Goal: Transaction & Acquisition: Obtain resource

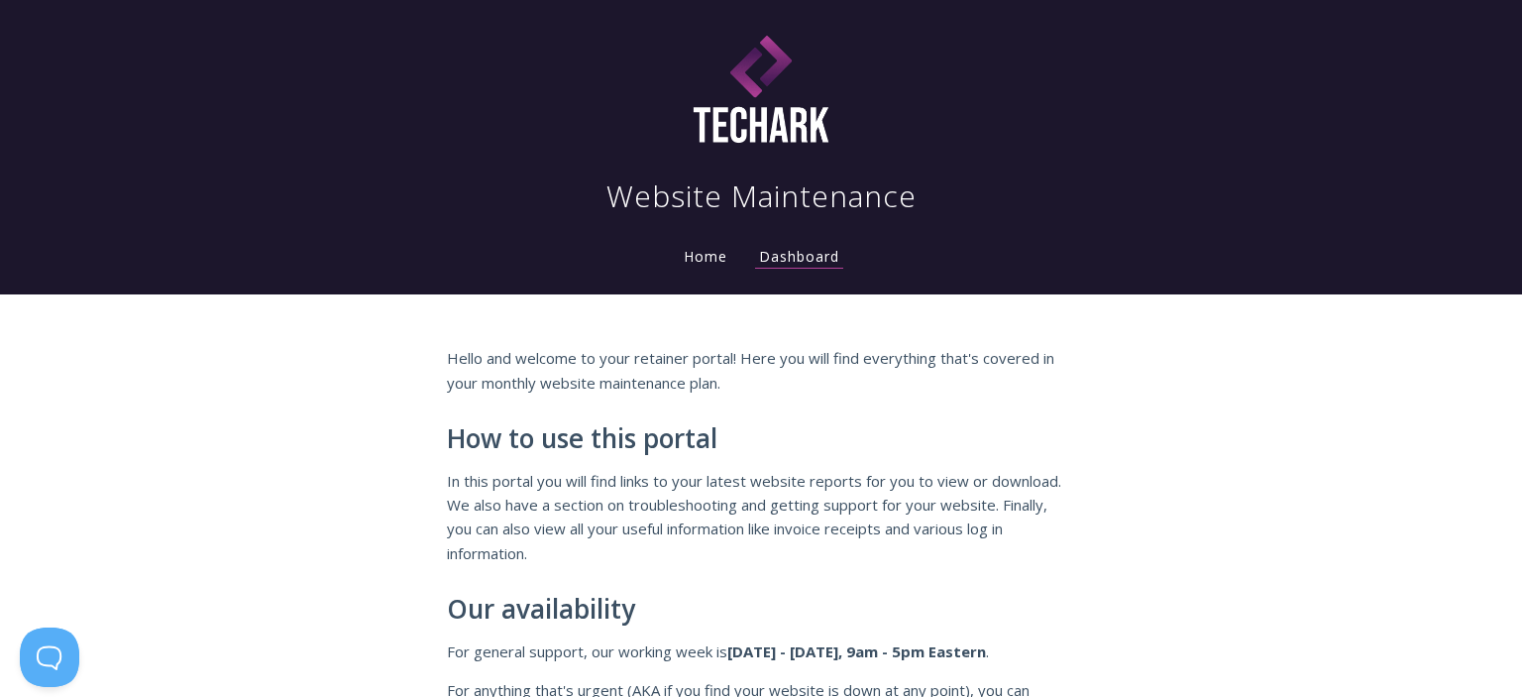
click at [690, 236] on li "Home" at bounding box center [705, 251] width 75 height 40
click at [703, 257] on link "Home" at bounding box center [706, 256] width 52 height 19
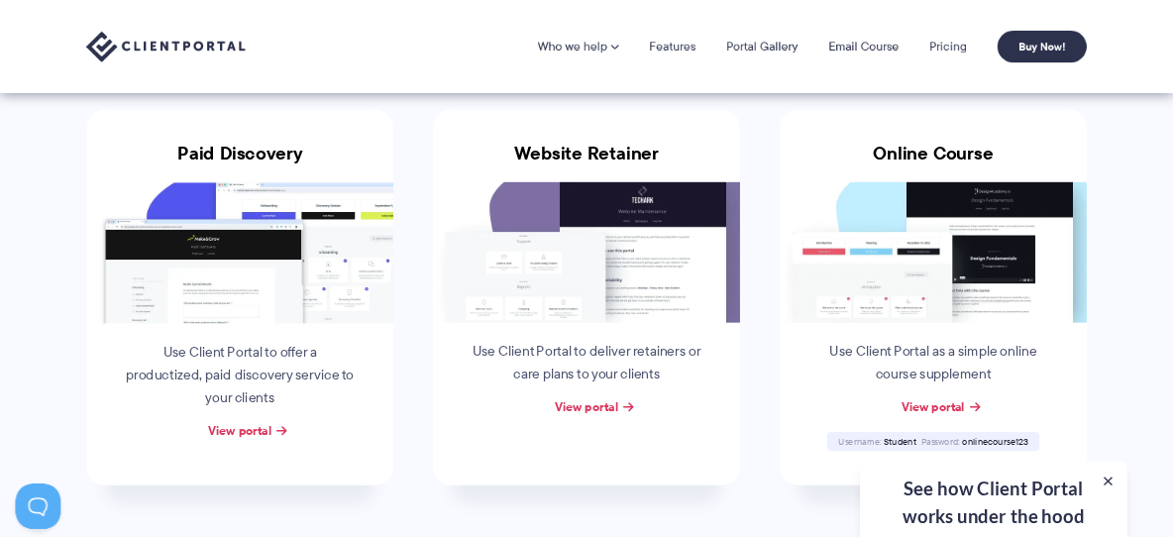
scroll to position [310, 0]
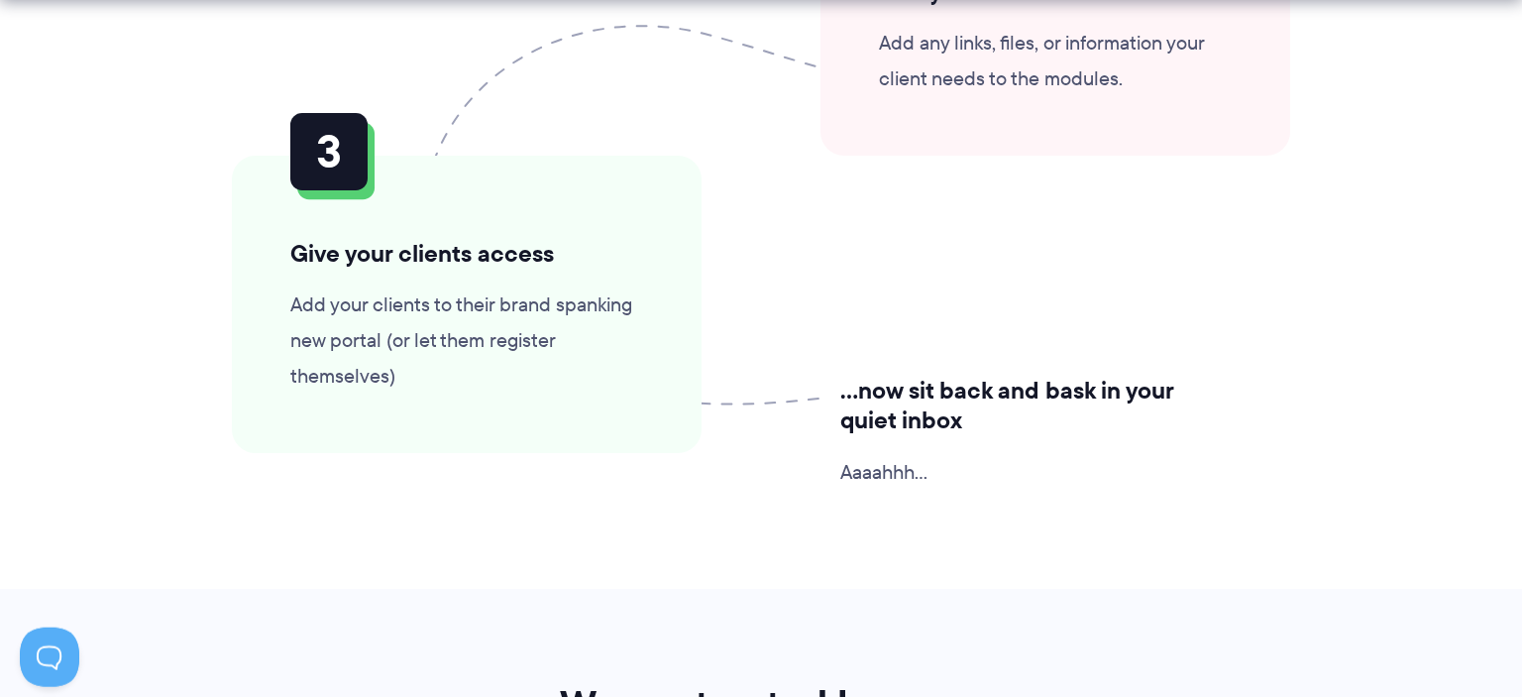
scroll to position [5231, 0]
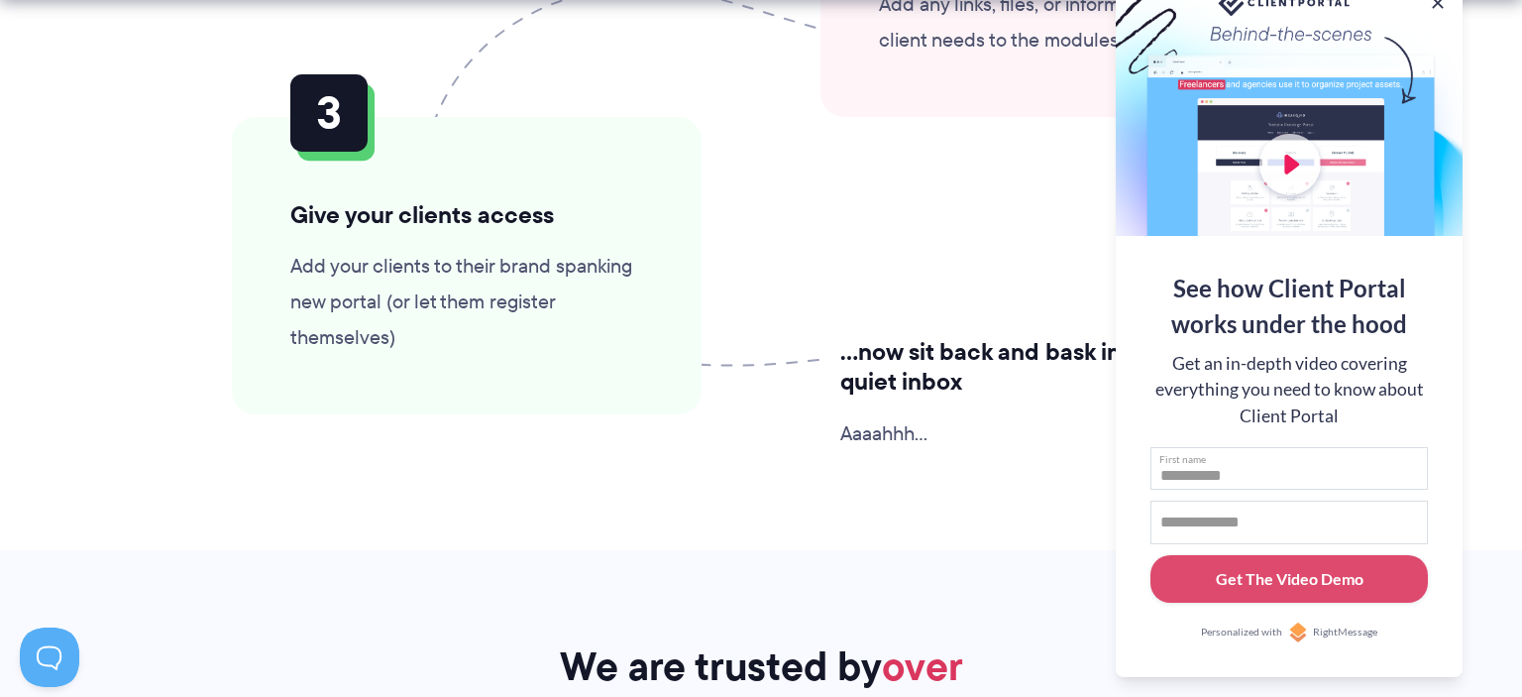
click at [1275, 483] on input "First name" at bounding box center [1288, 469] width 277 height 44
type input "**********"
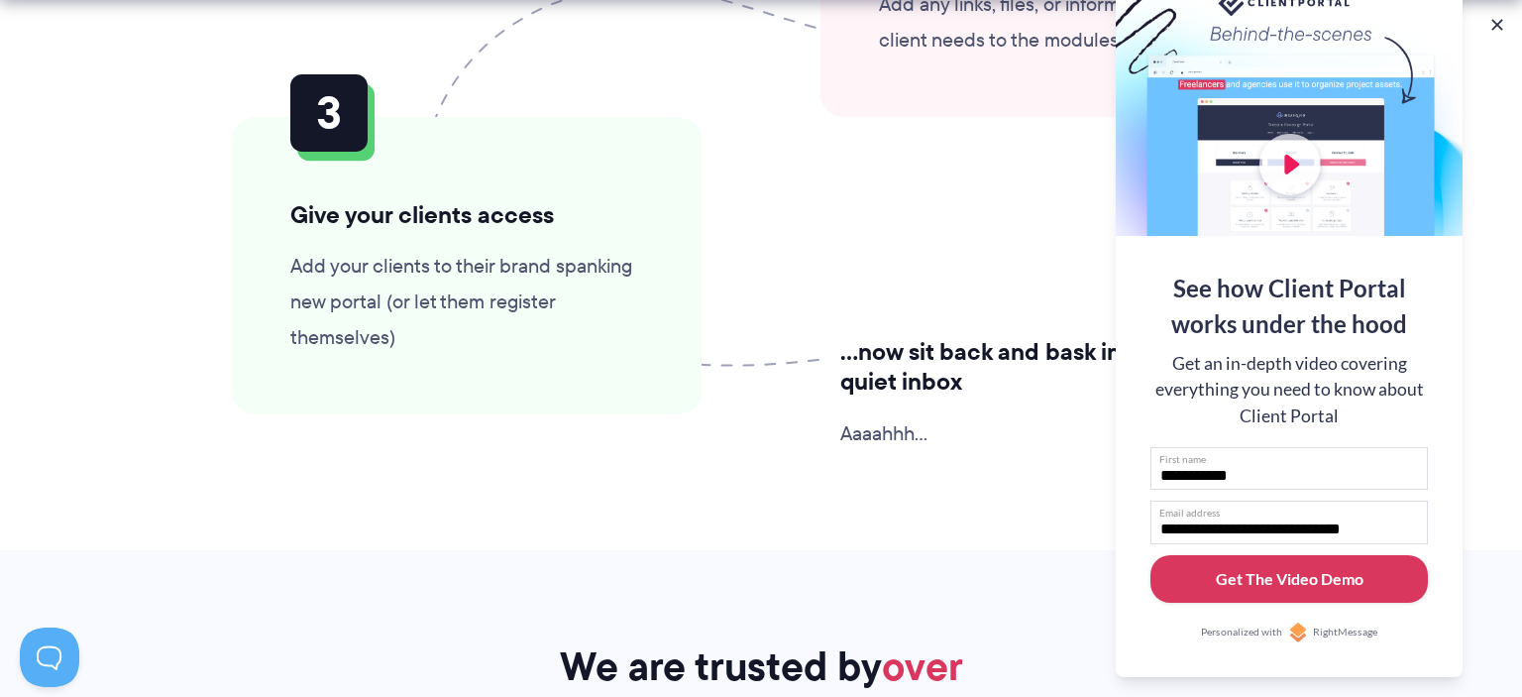
type input "**********"
click at [1310, 577] on div "Get The Video Demo" at bounding box center [1290, 579] width 148 height 24
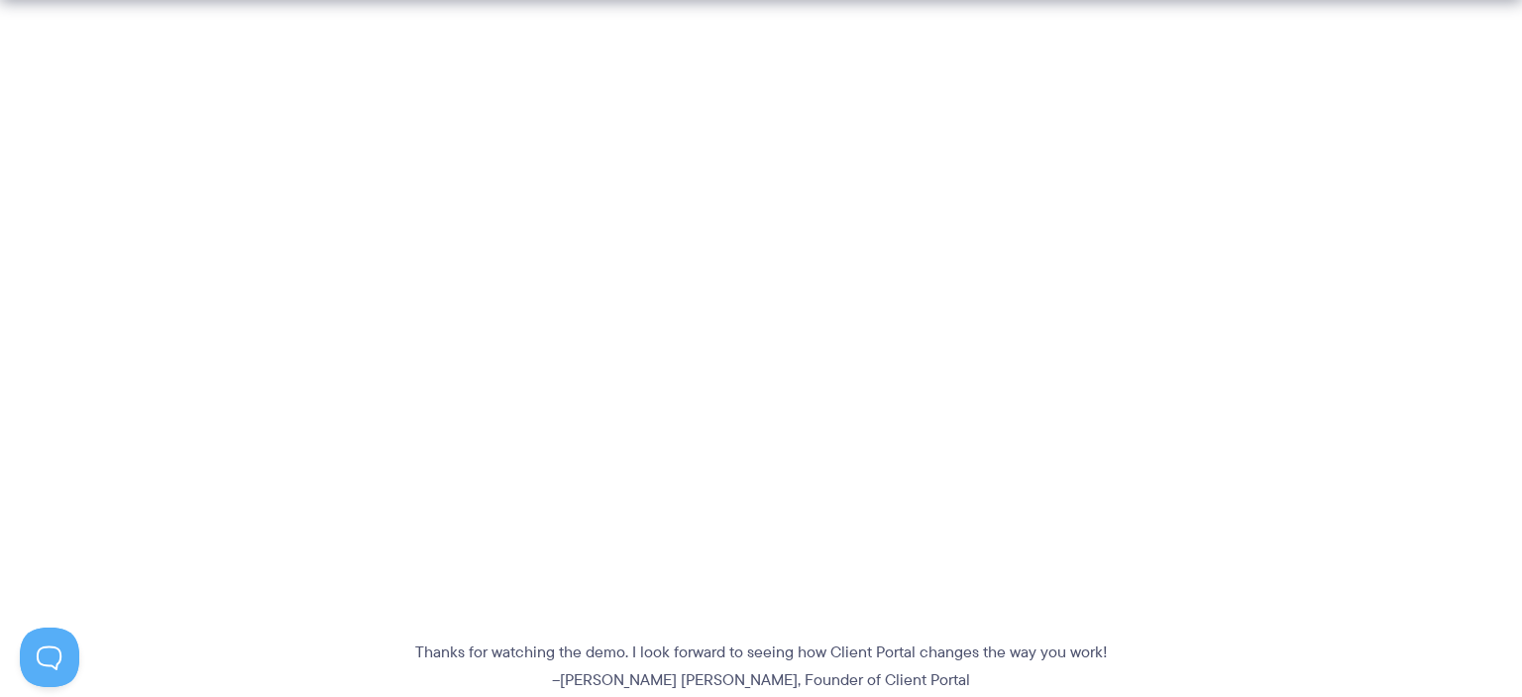
click at [142, 289] on section "Thanks for watching the demo. I look forward to seeing how Client Portal change…" at bounding box center [761, 352] width 1522 height 683
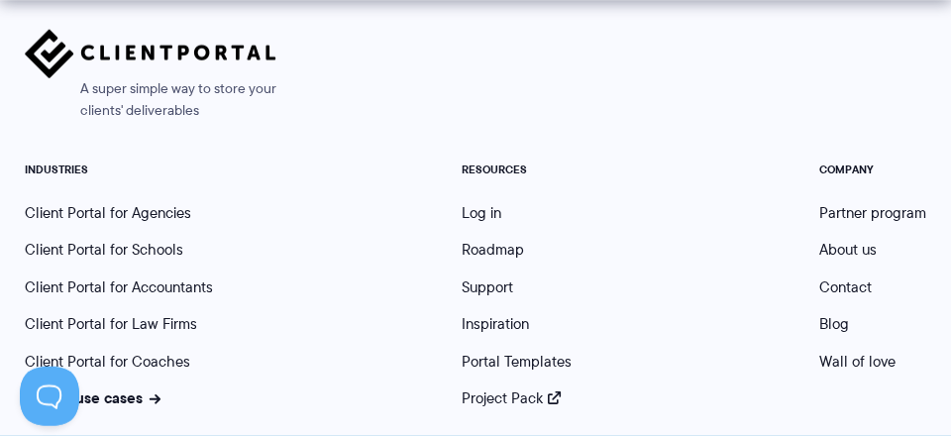
scroll to position [1700, 0]
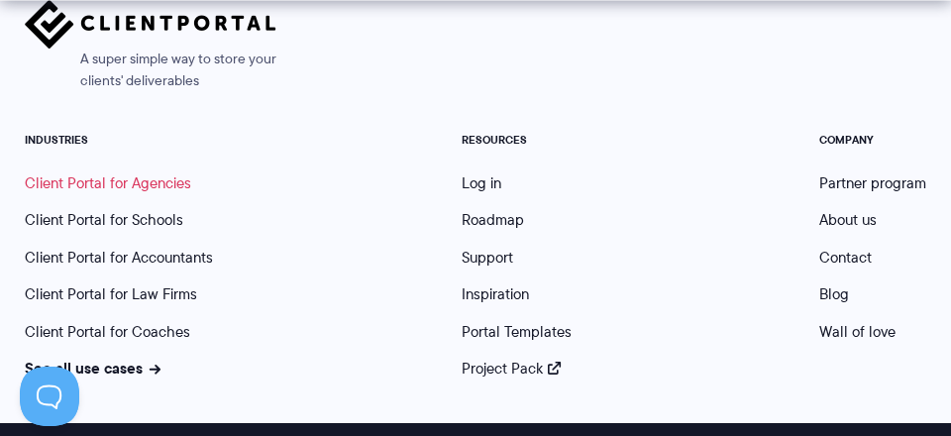
click at [177, 190] on link "Client Portal for Agencies" at bounding box center [108, 183] width 166 height 22
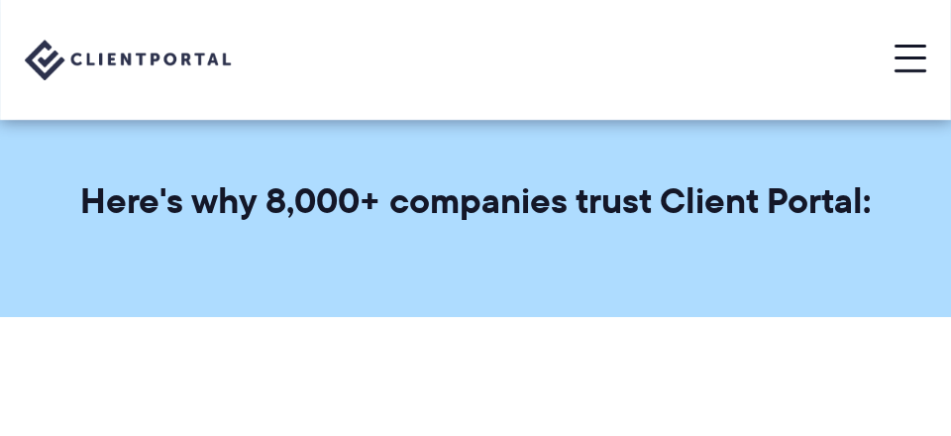
scroll to position [1700, 0]
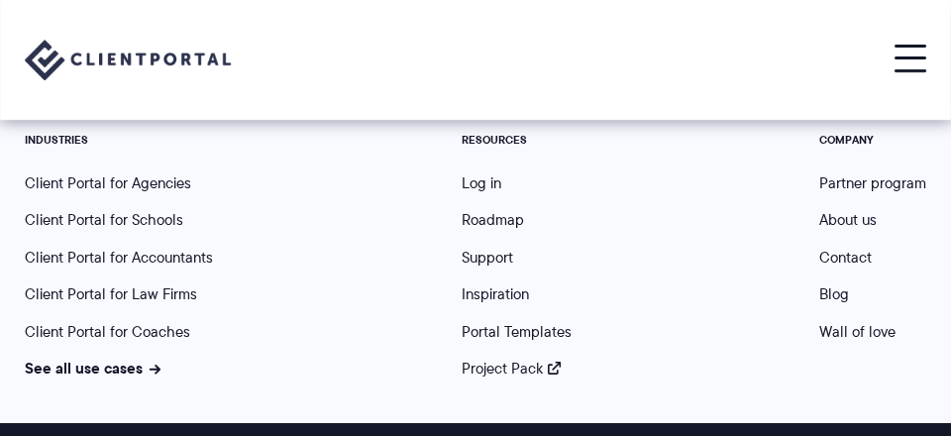
click at [749, 223] on nav "INDUSTRIES Client Portal for Agencies Client Portal for Schools Client Portal f…" at bounding box center [475, 250] width 931 height 257
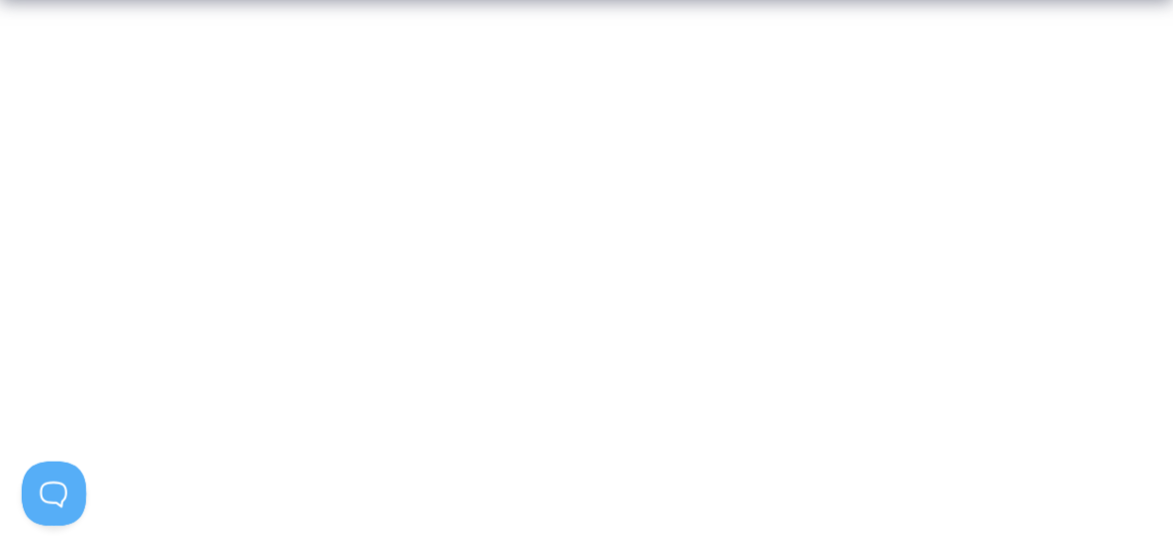
scroll to position [536, 0]
click at [944, 370] on section "Thanks for watching the demo. I look forward to seeing how Client Portal change…" at bounding box center [539, 265] width 1078 height 683
click at [950, 242] on section "Thanks for watching the demo. I look forward to seeing how Client Portal change…" at bounding box center [586, 265] width 1173 height 683
